Goal: Use online tool/utility

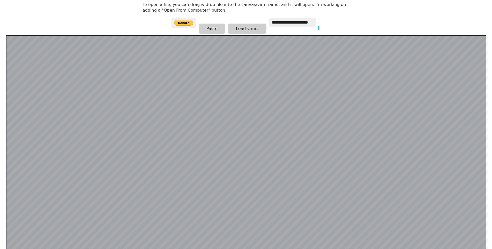
scroll to position [101, 0]
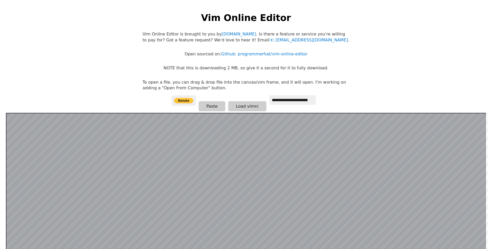
scroll to position [101, 0]
